Goal: Information Seeking & Learning: Learn about a topic

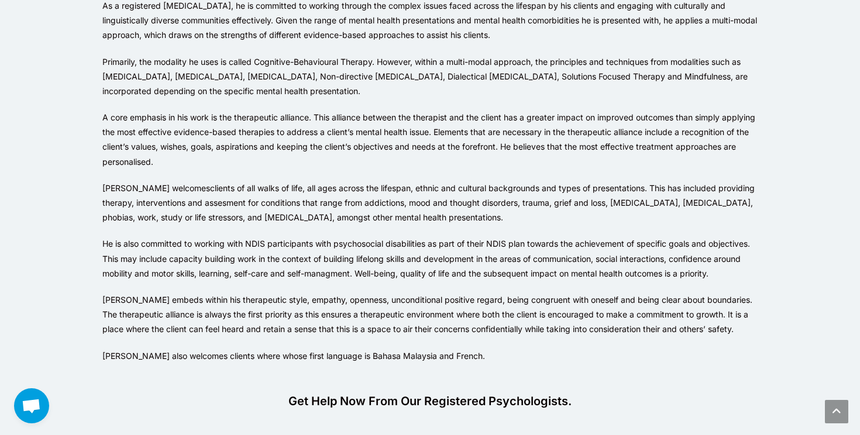
scroll to position [319, 0]
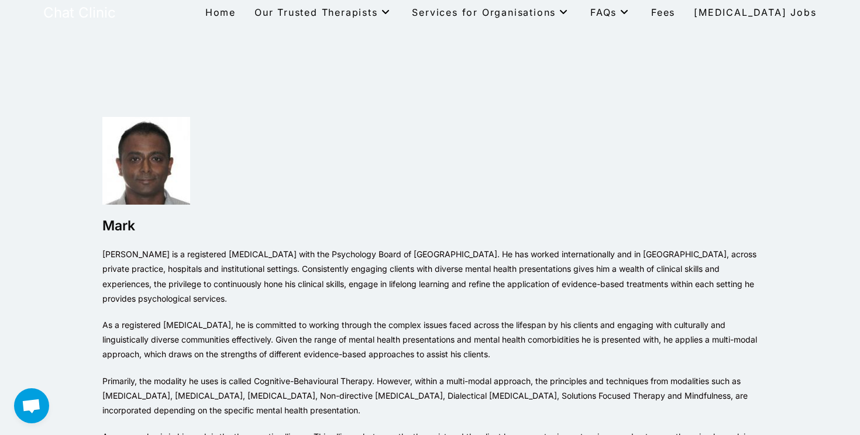
click at [245, 18] on link "Home" at bounding box center [220, 12] width 49 height 25
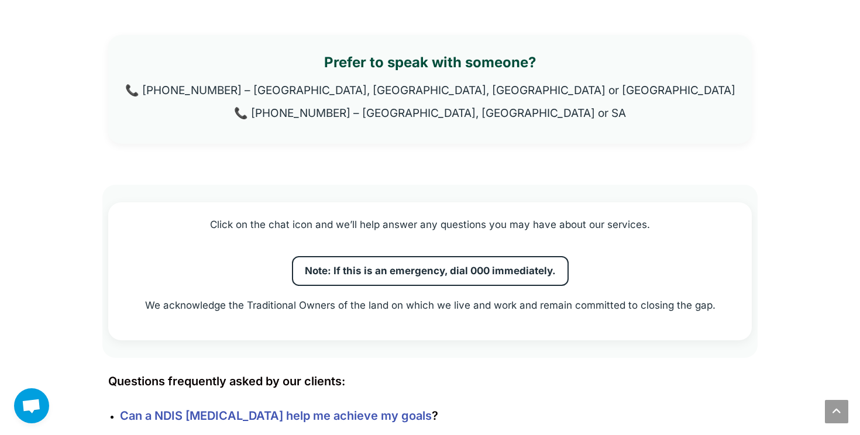
scroll to position [2427, 0]
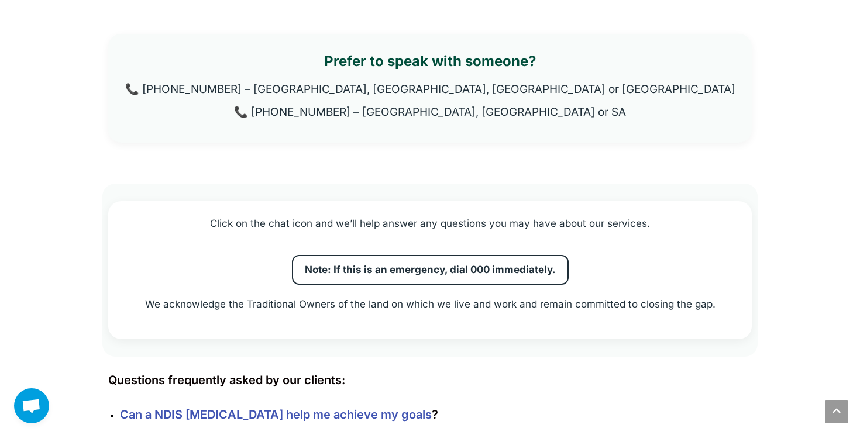
drag, startPoint x: 235, startPoint y: 200, endPoint x: 220, endPoint y: 176, distance: 28.9
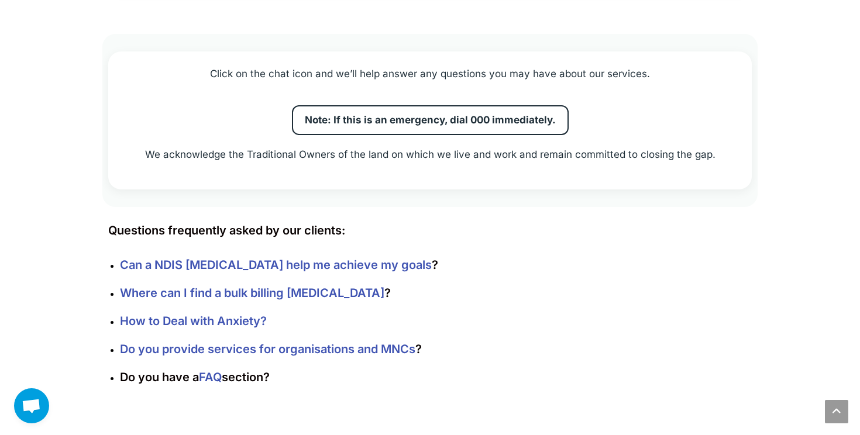
scroll to position [2623, 0]
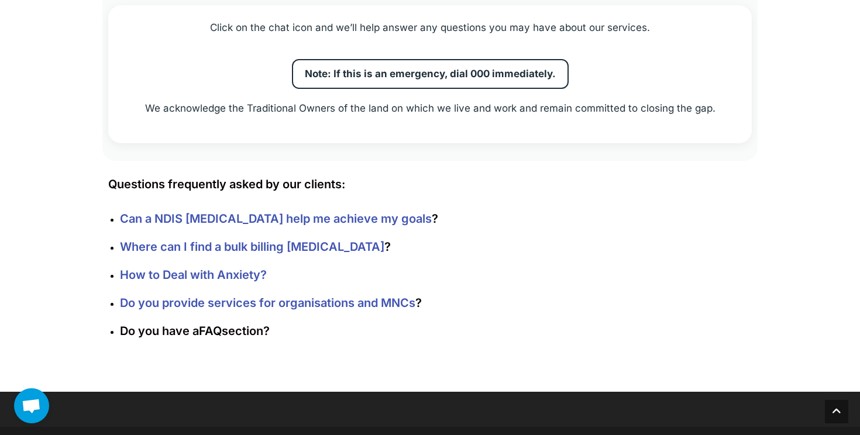
click at [214, 324] on link "FAQ" at bounding box center [210, 331] width 23 height 14
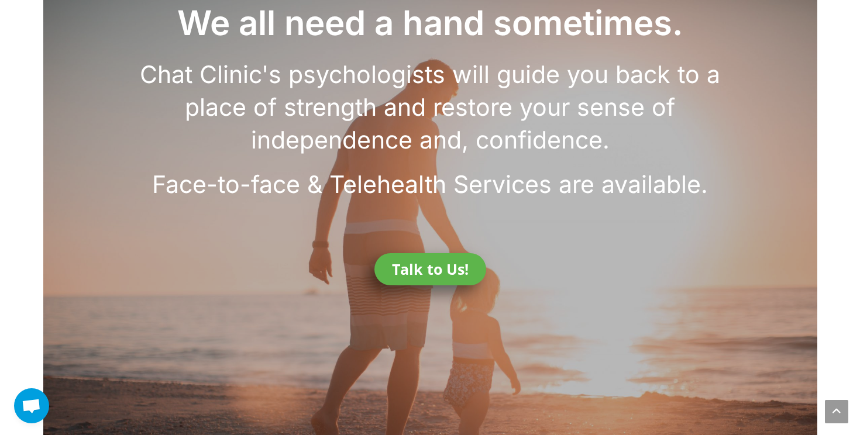
scroll to position [0, 0]
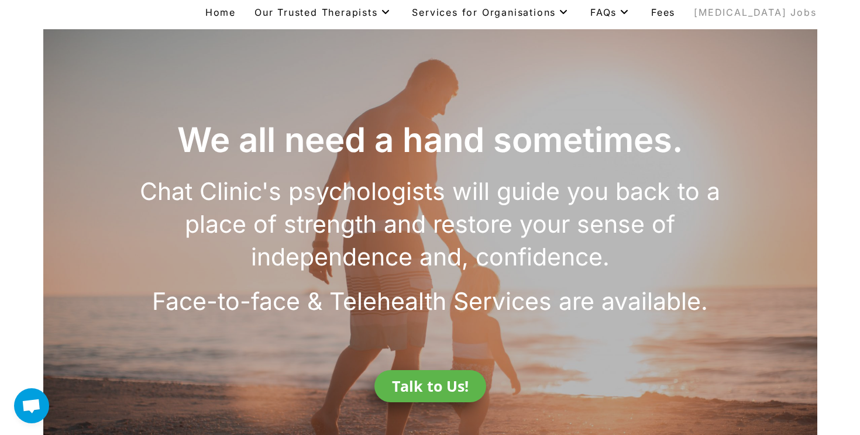
click at [751, 13] on span "[MEDICAL_DATA] Jobs" at bounding box center [755, 12] width 122 height 12
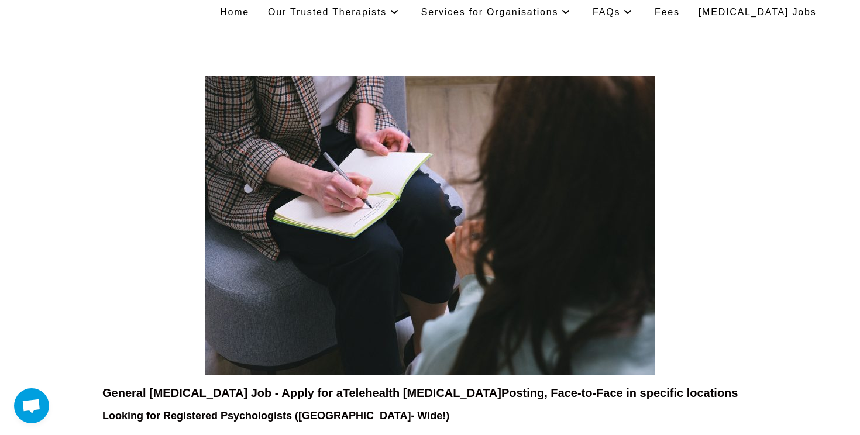
click at [249, 14] on span "Home" at bounding box center [234, 12] width 29 height 10
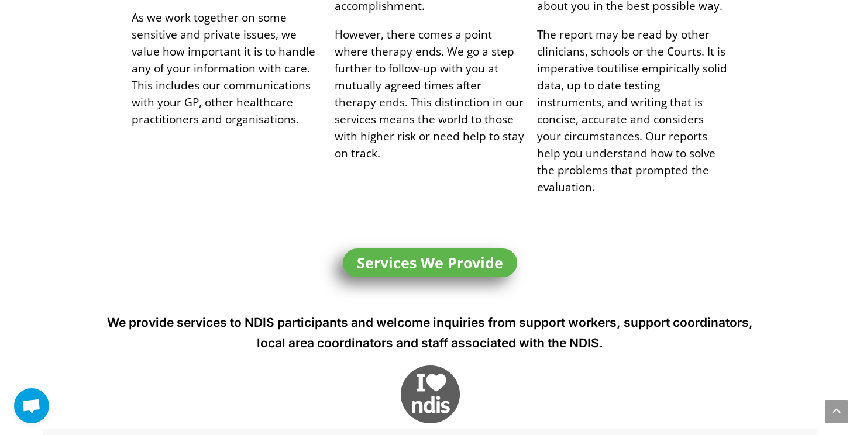
scroll to position [1488, 0]
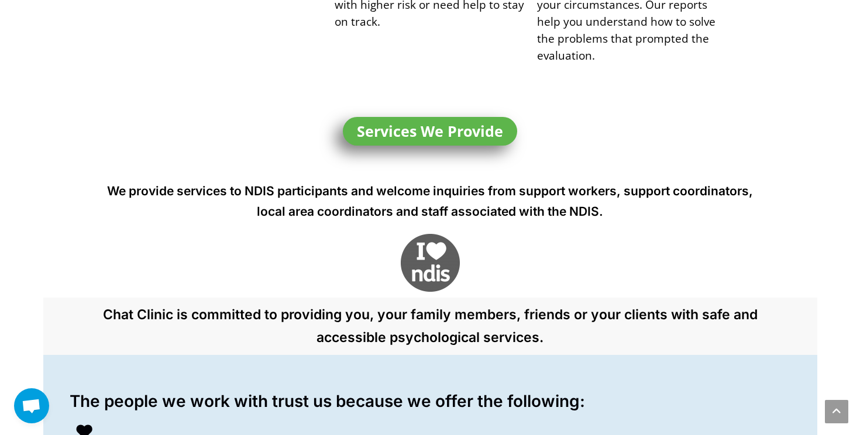
drag, startPoint x: 363, startPoint y: 308, endPoint x: 358, endPoint y: 281, distance: 27.0
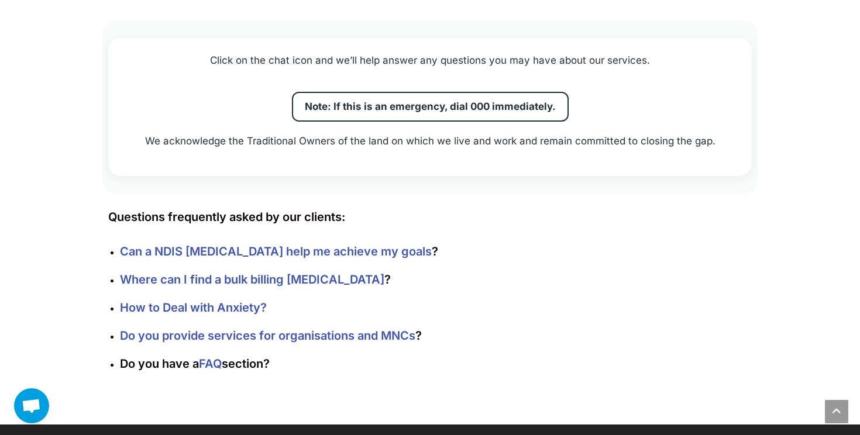
scroll to position [2623, 0]
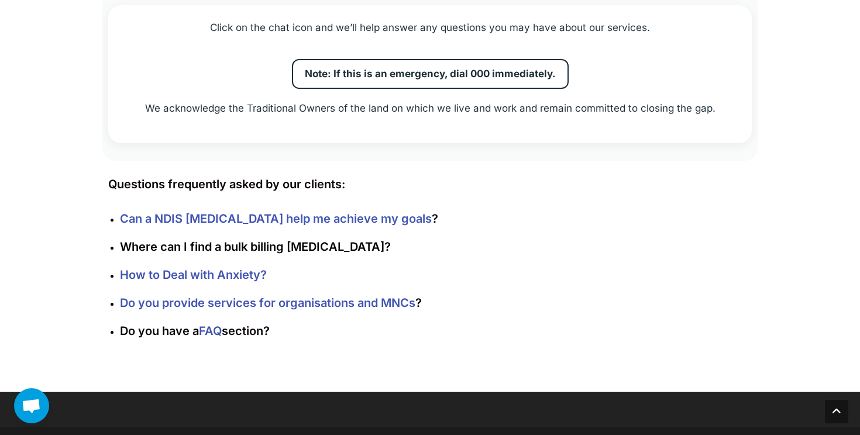
click at [248, 240] on link "Where can I find a bulk billing [MEDICAL_DATA]" at bounding box center [252, 247] width 264 height 14
